Goal: Use online tool/utility

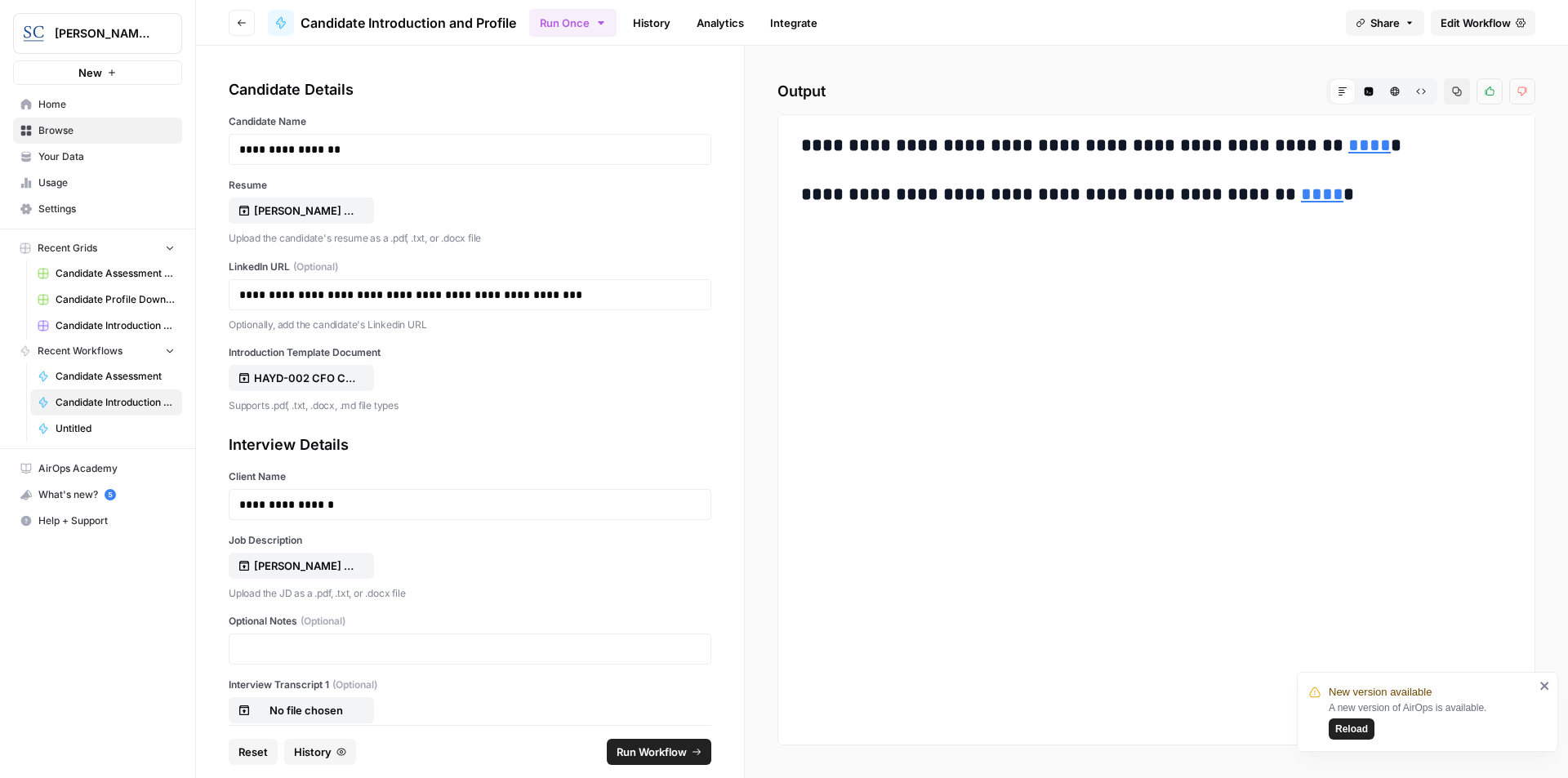
scroll to position [119, 0]
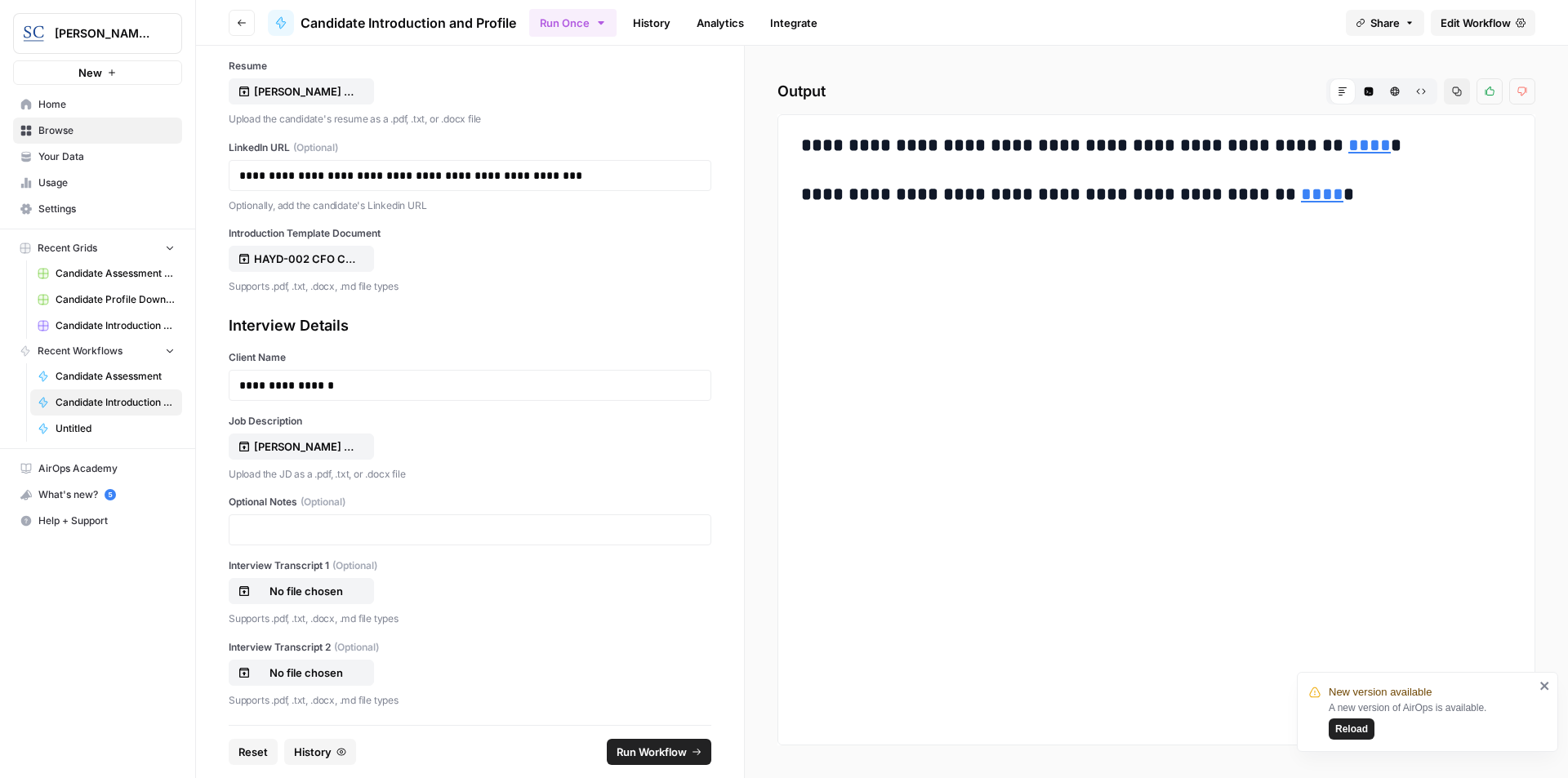
click at [246, 752] on span "Reset" at bounding box center [253, 752] width 29 height 17
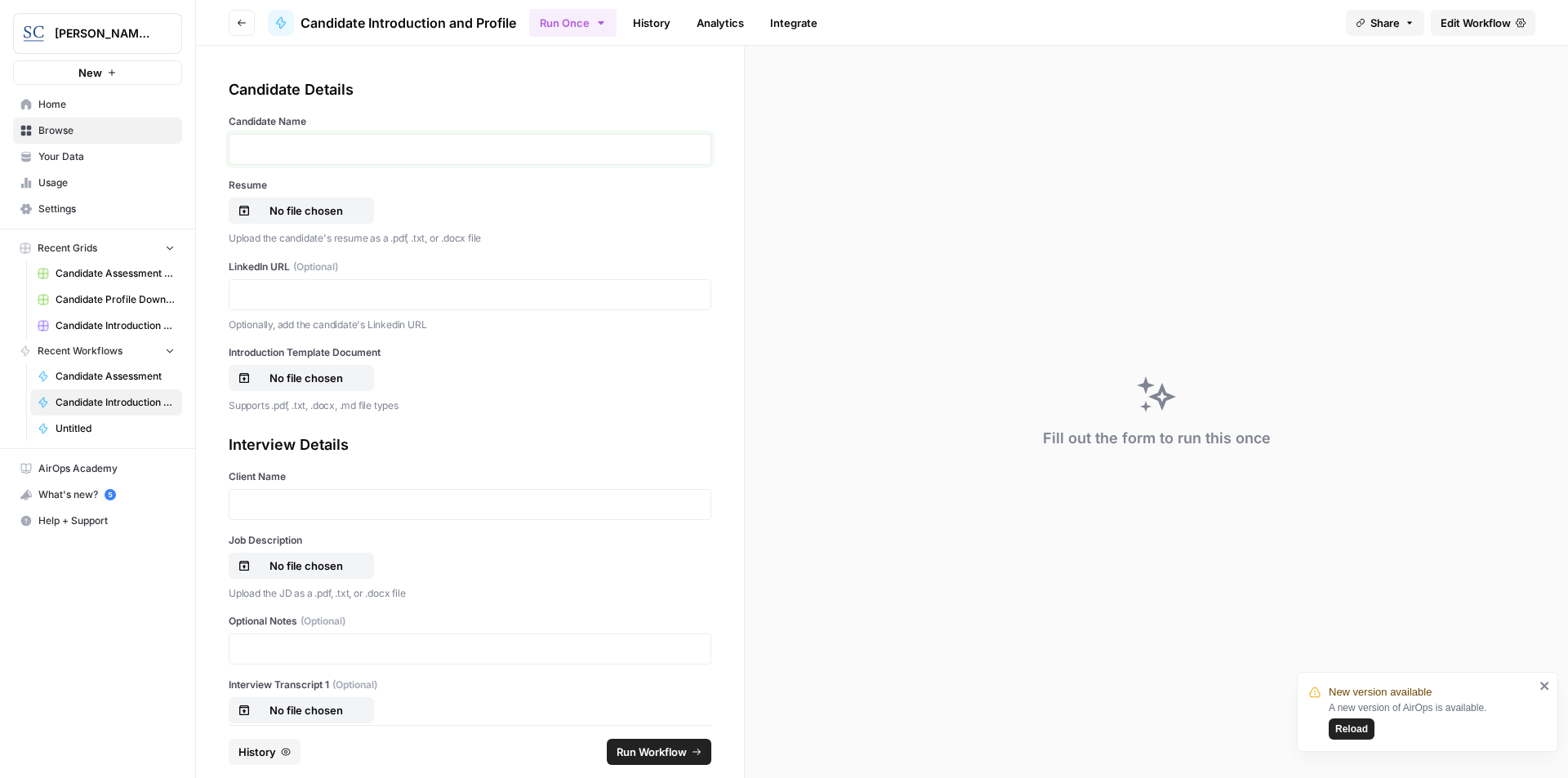
click at [353, 157] on p at bounding box center [471, 149] width 462 height 17
click at [309, 211] on p "No file chosen" at bounding box center [306, 211] width 105 height 17
click at [318, 289] on p at bounding box center [471, 294] width 462 height 17
click at [313, 375] on p "No file chosen" at bounding box center [306, 378] width 105 height 17
click at [307, 510] on p at bounding box center [471, 504] width 462 height 17
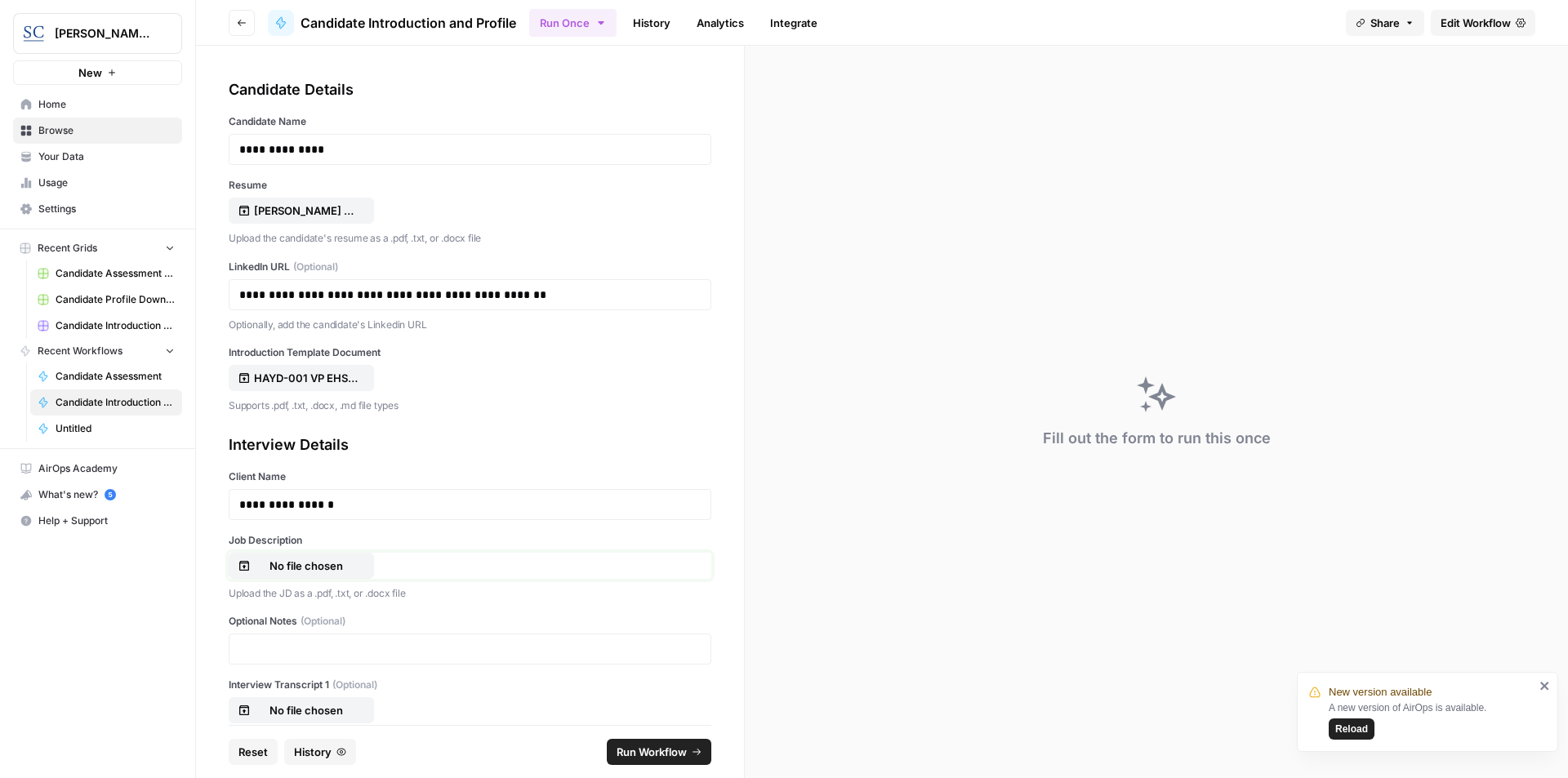
click at [315, 558] on p "No file chosen" at bounding box center [306, 566] width 105 height 17
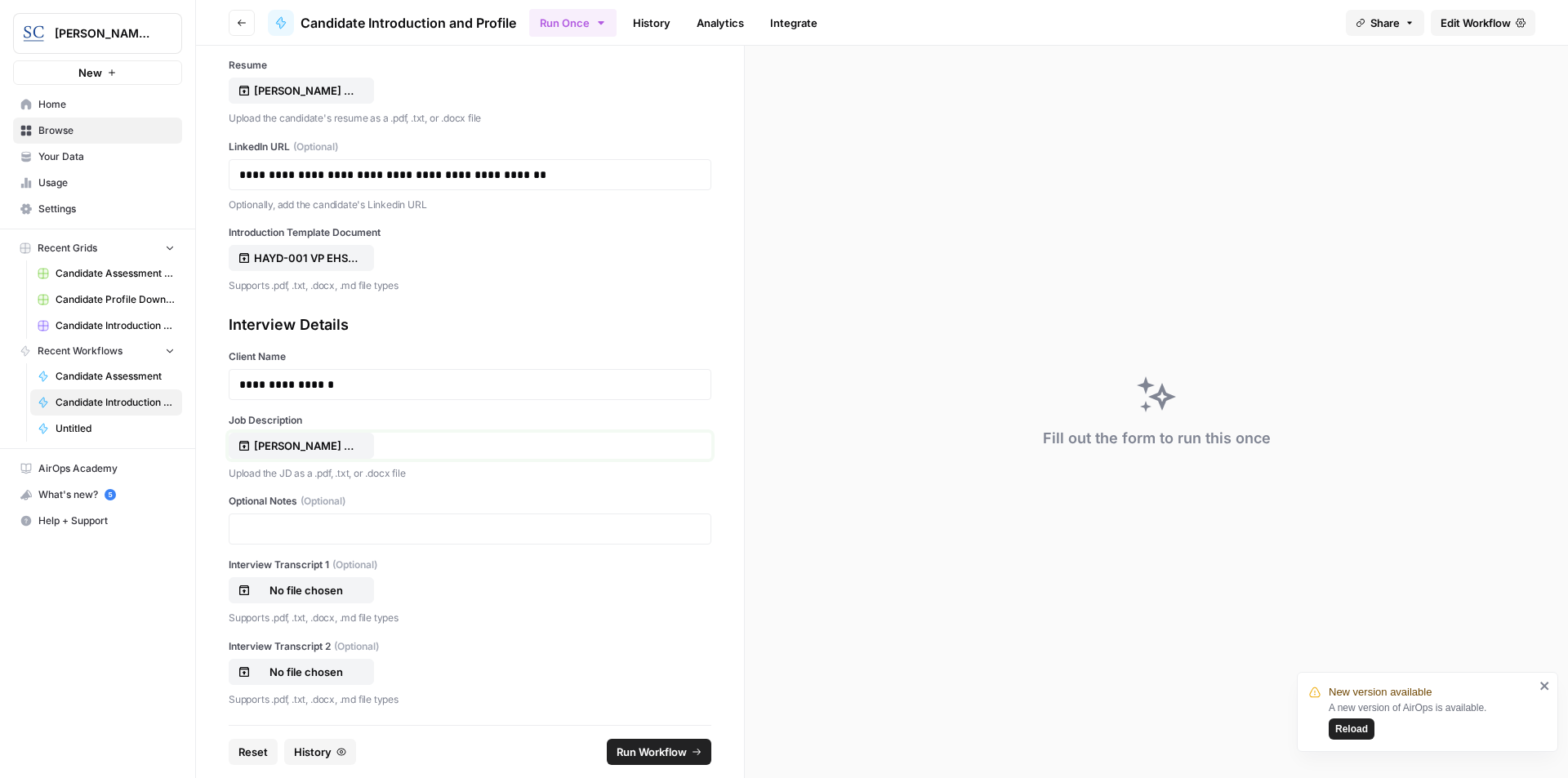
scroll to position [122, 0]
click at [656, 754] on span "Run Workflow" at bounding box center [652, 752] width 71 height 17
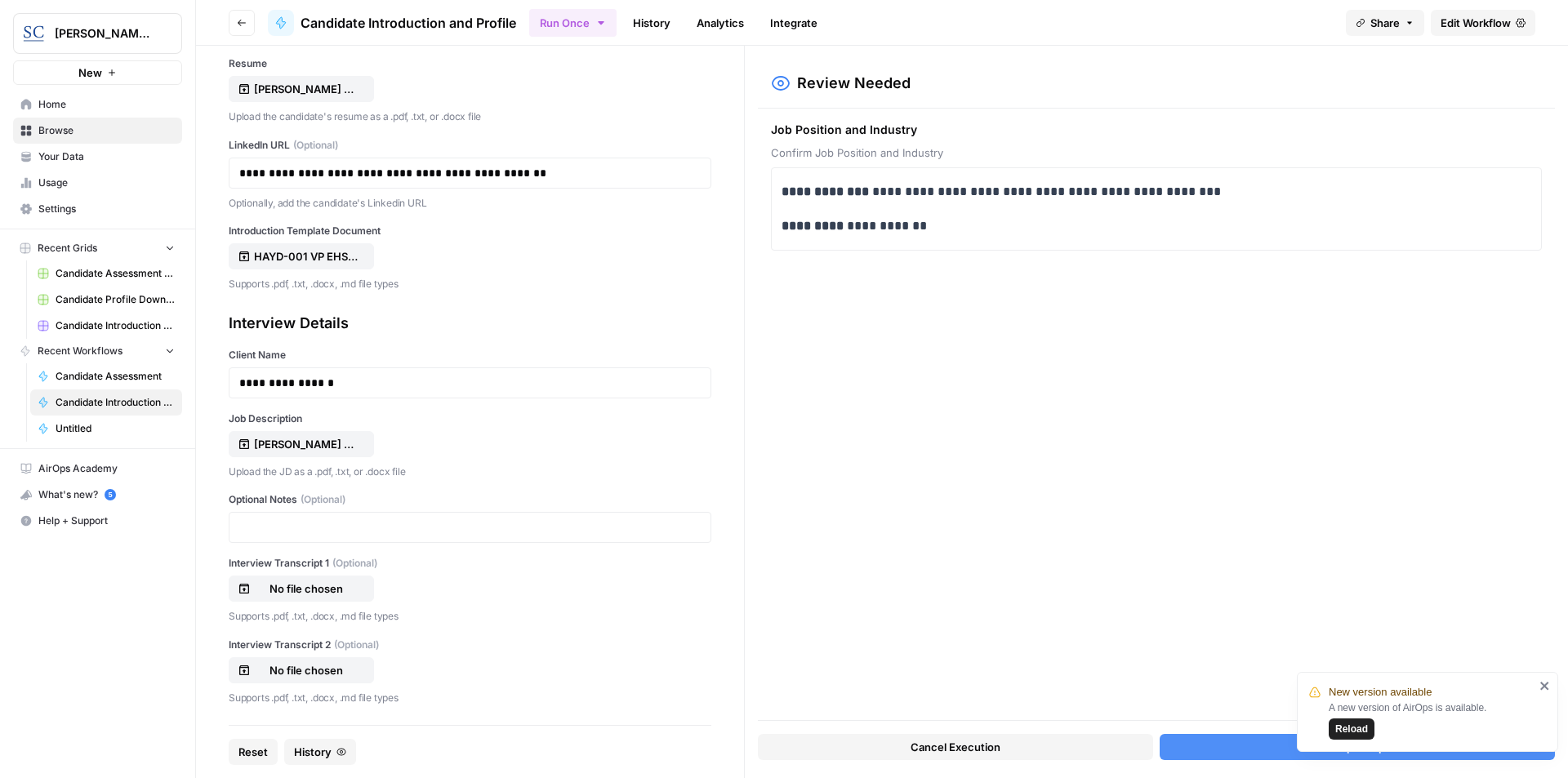
click at [1248, 742] on button "Accept Output" at bounding box center [1357, 747] width 396 height 26
